Goal: Task Accomplishment & Management: Complete application form

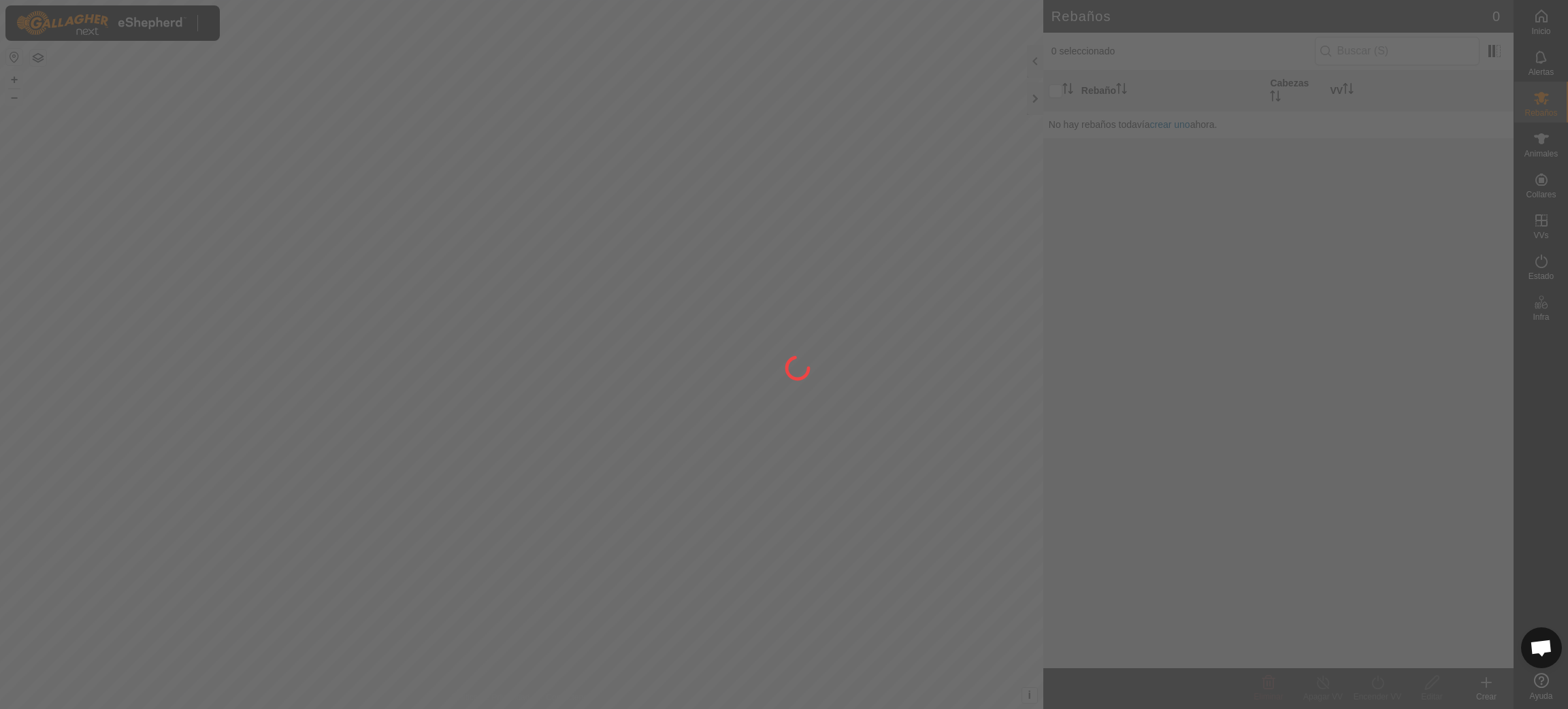
scroll to position [1108, 0]
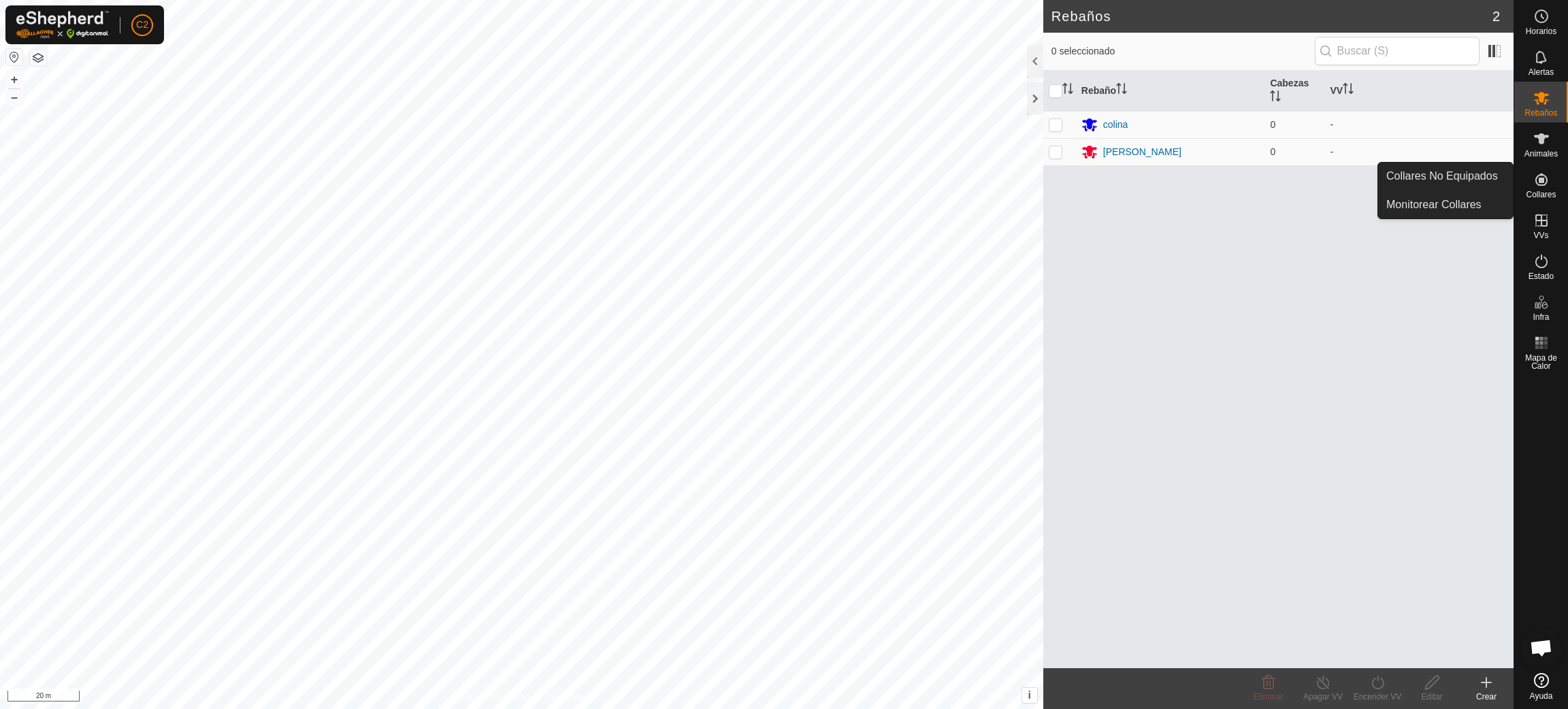
click at [1537, 186] on icon at bounding box center [1542, 180] width 16 height 16
click at [1477, 166] on link "Collares No Equipados" at bounding box center [1446, 176] width 135 height 27
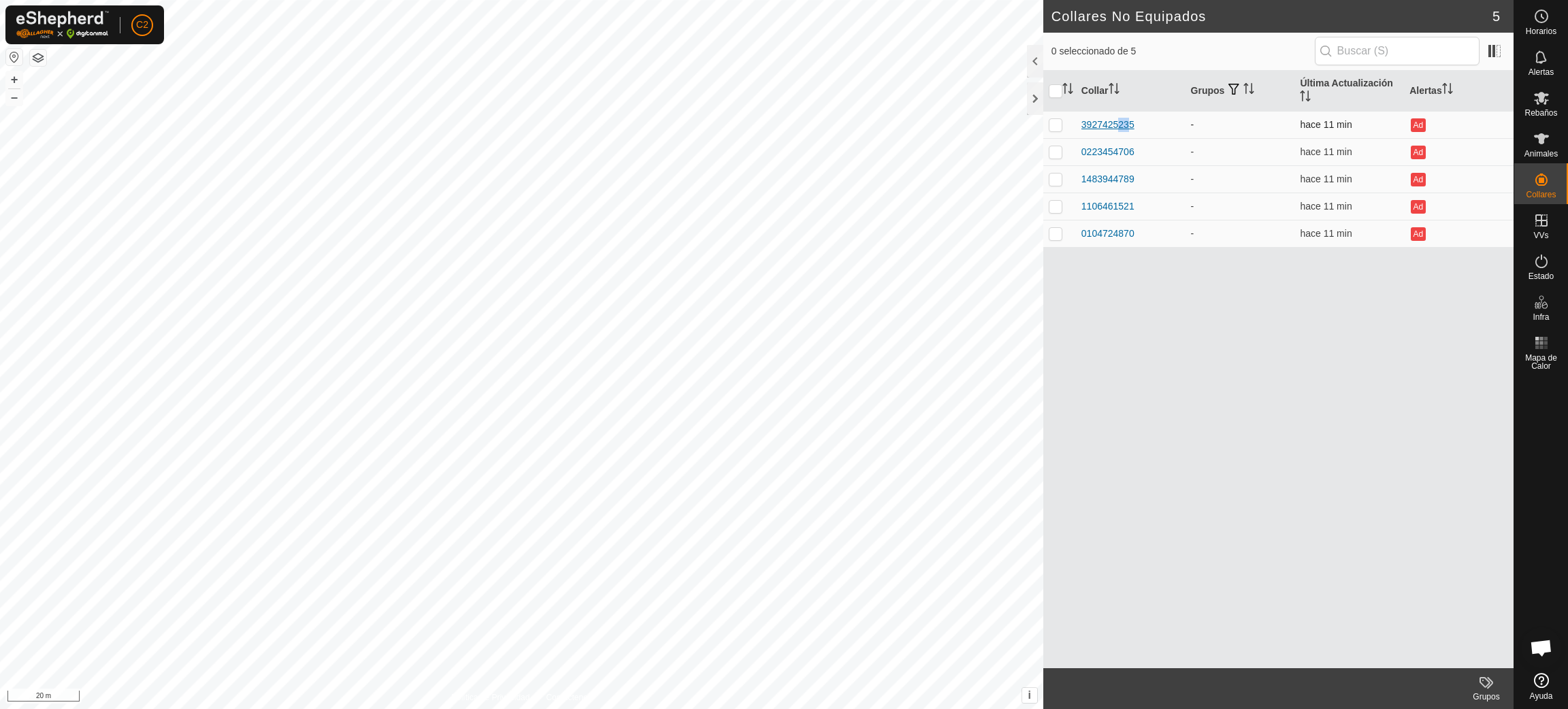
drag, startPoint x: 1112, startPoint y: 121, endPoint x: 1126, endPoint y: 121, distance: 14.0
click at [1126, 121] on div "3927425235" at bounding box center [1108, 124] width 53 height 14
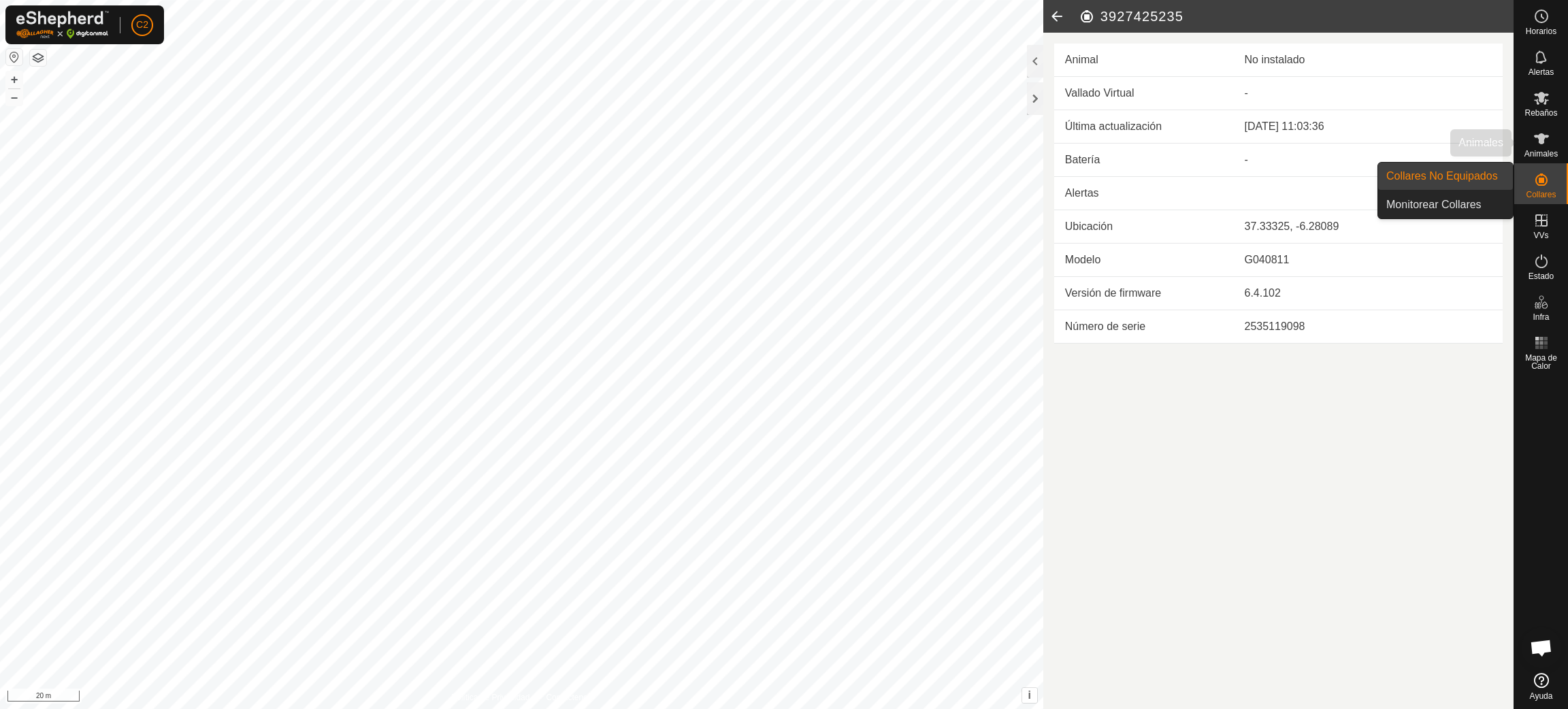
click at [1538, 158] on div "Animales" at bounding box center [1541, 143] width 53 height 41
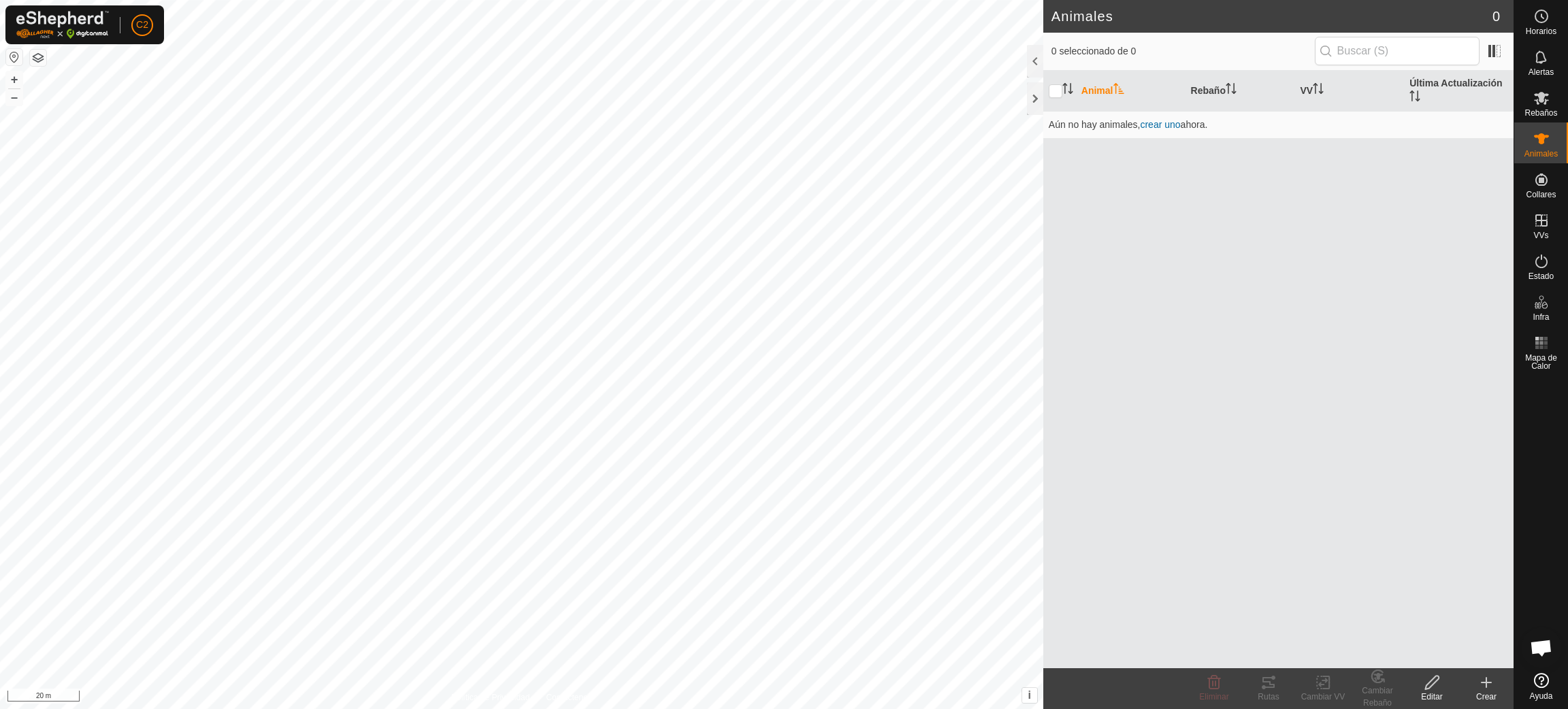
click at [1485, 680] on icon at bounding box center [1487, 683] width 16 height 16
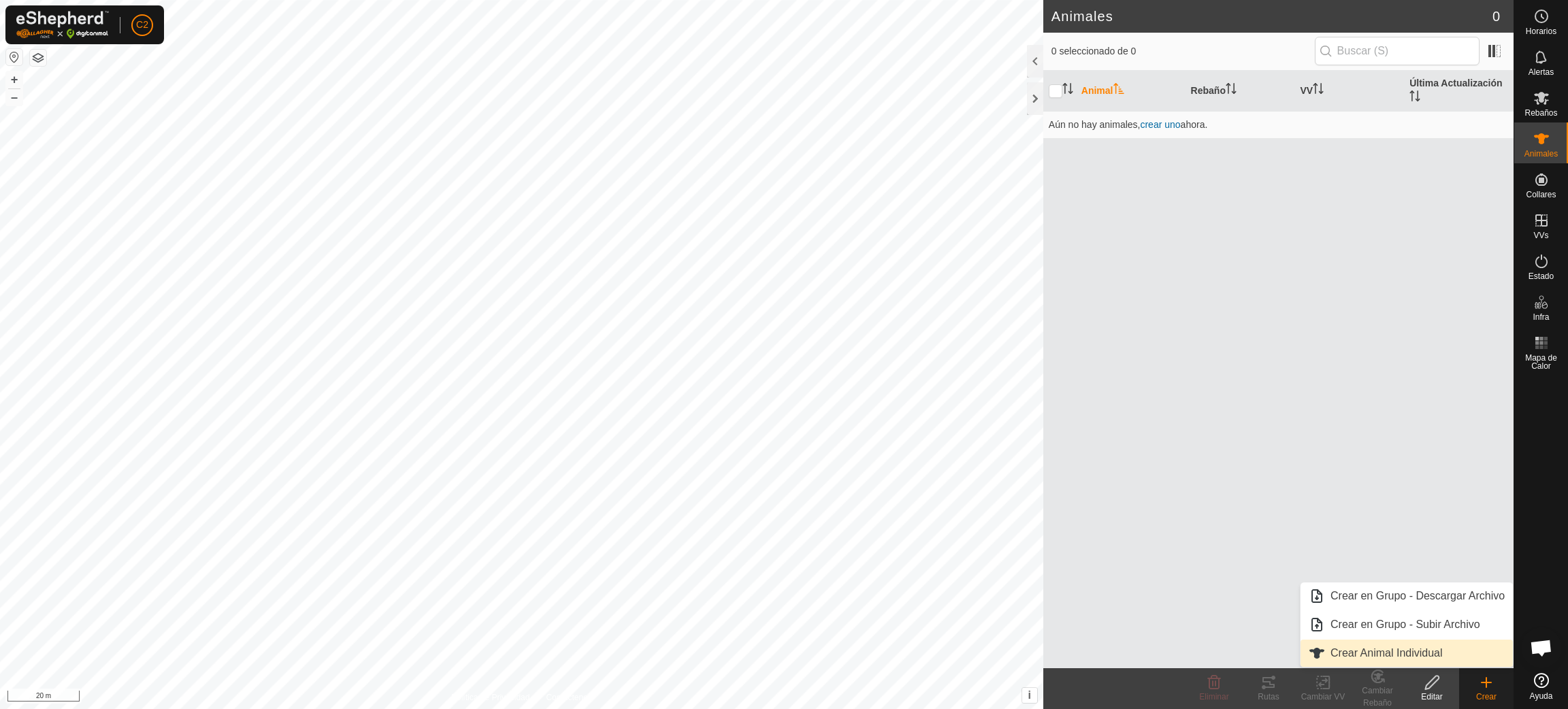
click at [1373, 649] on link "Crear Animal Individual" at bounding box center [1407, 653] width 212 height 27
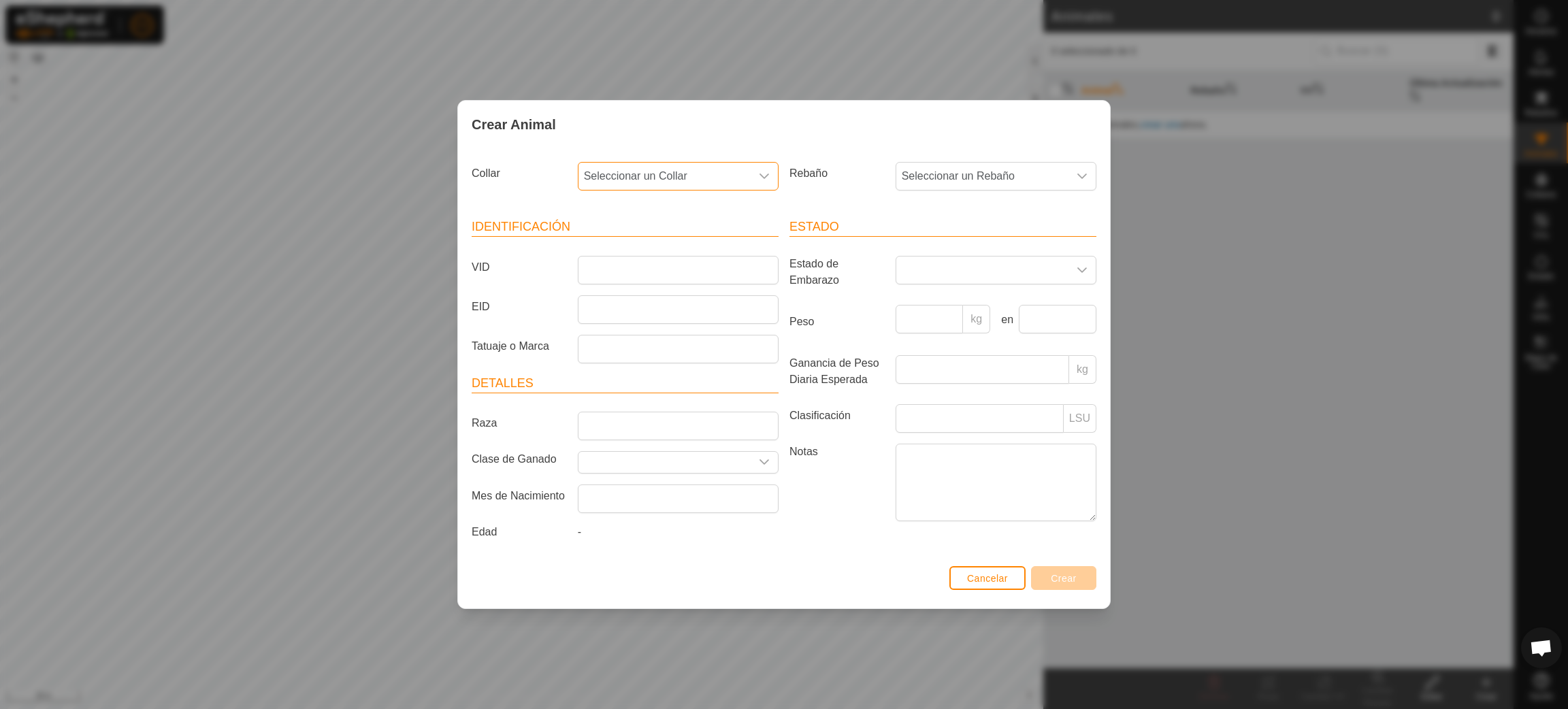
click at [725, 165] on span "Seleccionar un Collar" at bounding box center [665, 176] width 173 height 27
click at [712, 251] on li "3927425235" at bounding box center [679, 246] width 200 height 27
click at [1001, 175] on span "Seleccionar un Rebaño" at bounding box center [983, 176] width 173 height 27
click at [713, 274] on input "VID" at bounding box center [678, 269] width 201 height 29
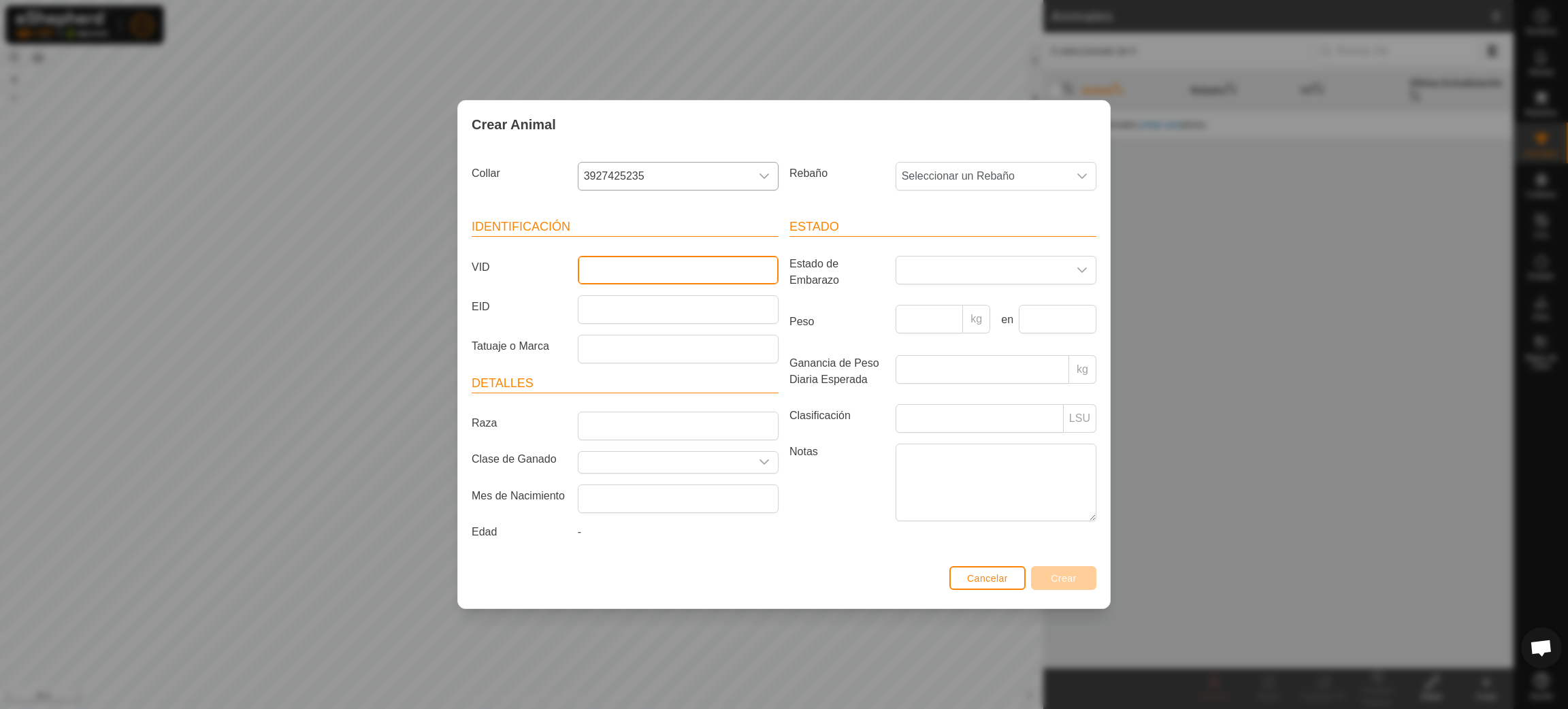
click at [702, 269] on input "VID" at bounding box center [678, 269] width 201 height 29
click at [994, 573] on button "Cancelar" at bounding box center [988, 578] width 76 height 24
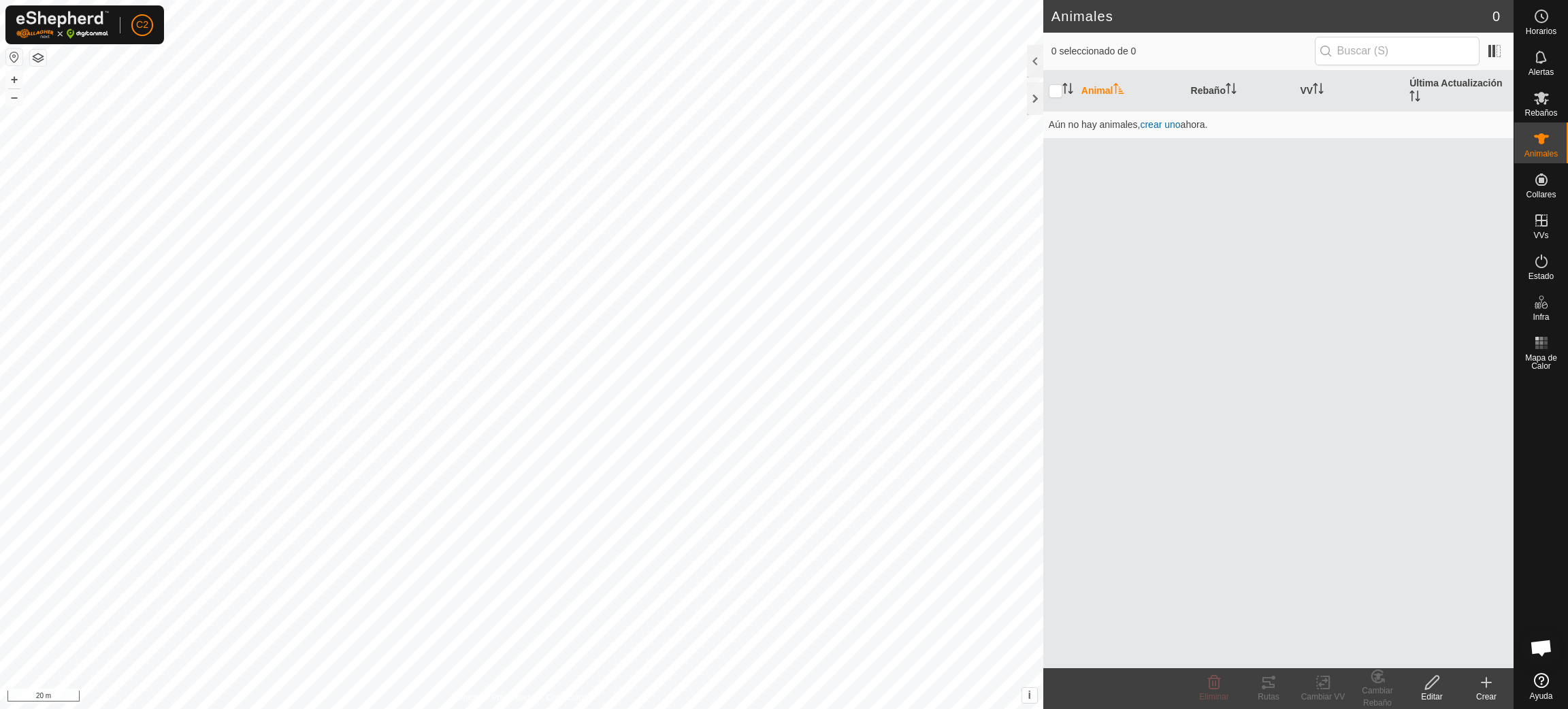
scroll to position [1108, 0]
click at [1549, 101] on icon at bounding box center [1542, 98] width 16 height 16
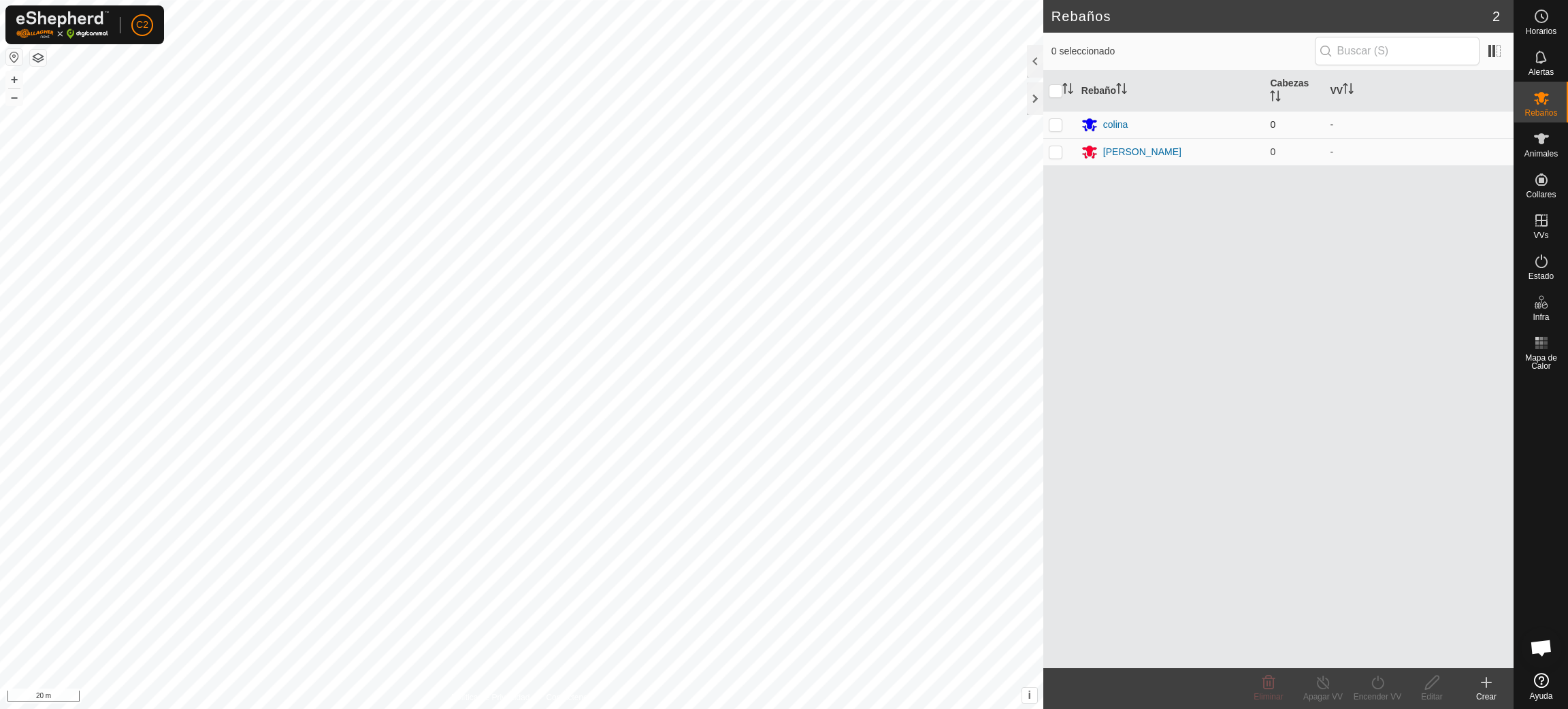
click at [1056, 122] on p-checkbox at bounding box center [1055, 124] width 14 height 11
checkbox input "true"
click at [1138, 555] on div "Rebaño Cabezas VV colina 0 - ROBAINA 0 -" at bounding box center [1279, 369] width 470 height 597
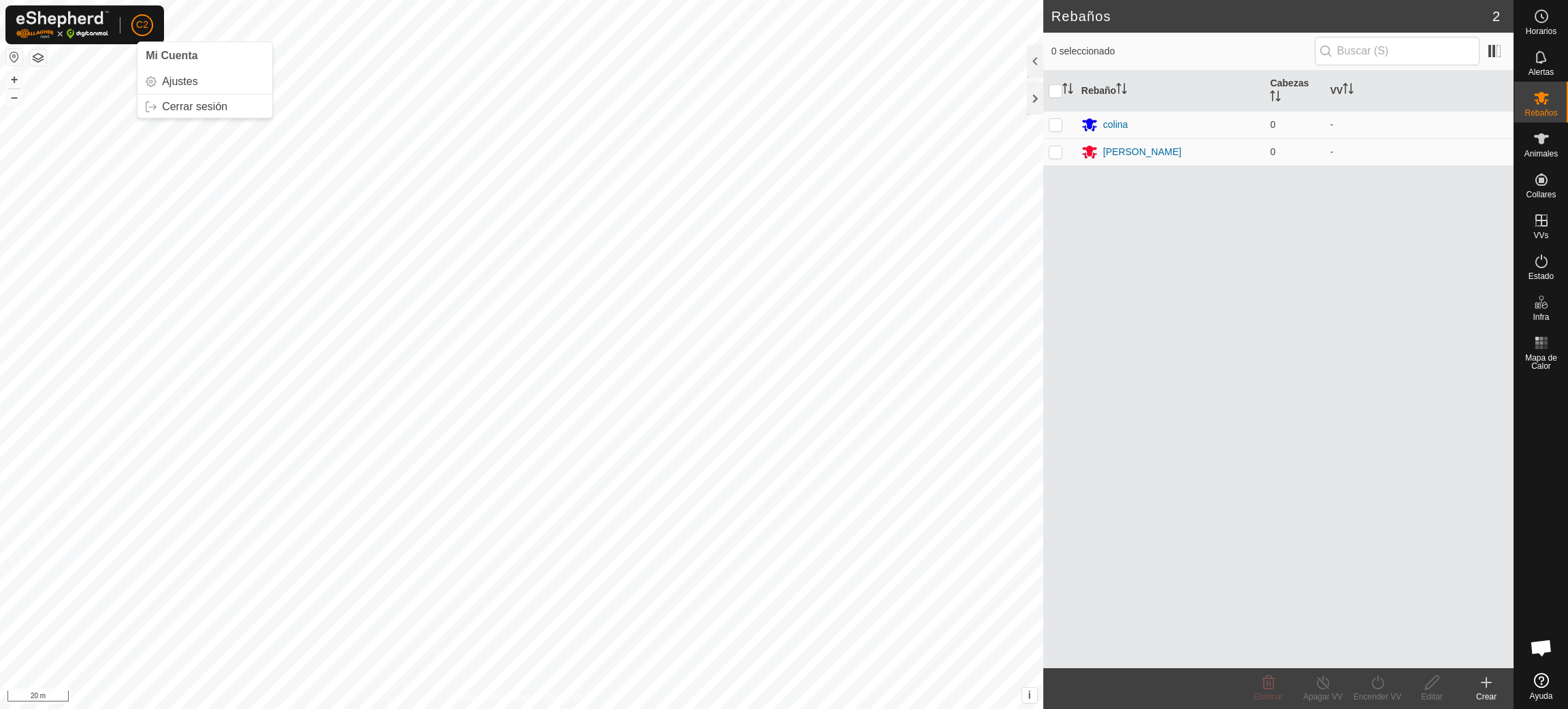
click at [129, 16] on div "C2 Mi Cuenta Ajustes Cerrar sesión" at bounding box center [85, 25] width 159 height 39
click at [173, 113] on link "Cerrar sesión" at bounding box center [205, 107] width 135 height 22
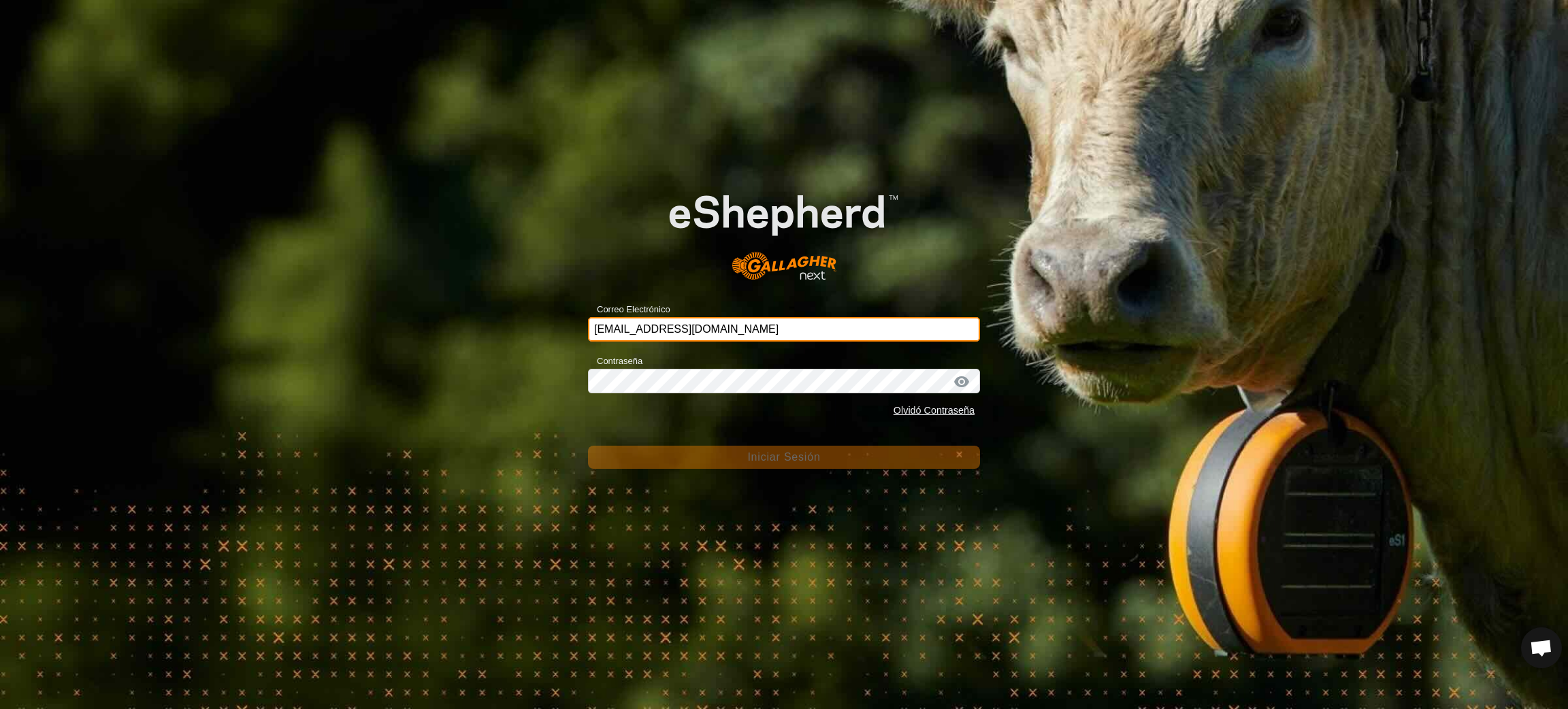
click at [820, 329] on input "clopez@correoganadero.es" at bounding box center [784, 329] width 392 height 25
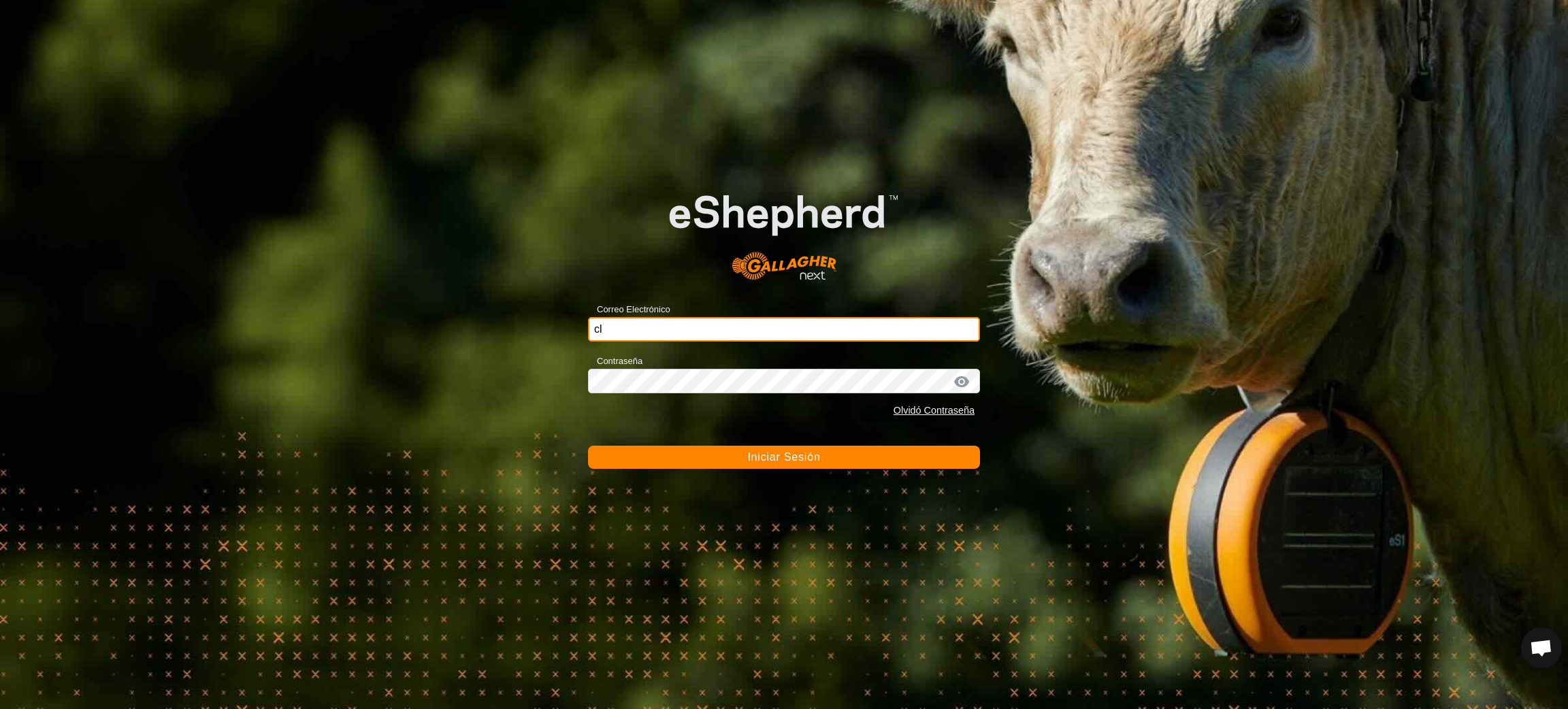
type input "c"
type input "ccallejero@digitanimal.com"
click at [756, 457] on span "Iniciar Sesión" at bounding box center [784, 457] width 73 height 12
